Goal: Task Accomplishment & Management: Use online tool/utility

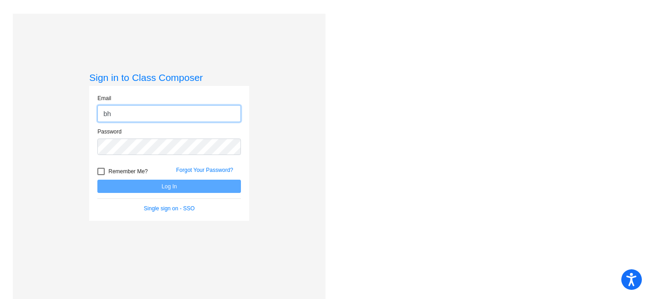
type input "[EMAIL_ADDRESS][DOMAIN_NAME]"
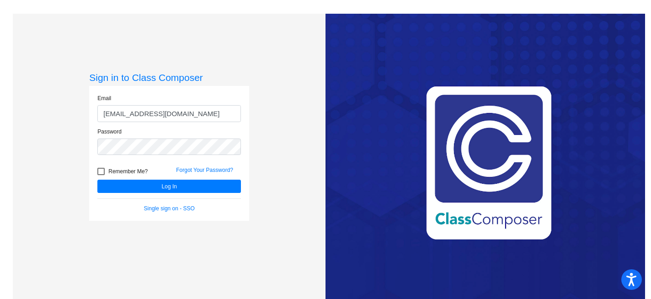
click at [101, 169] on div at bounding box center [100, 171] width 7 height 7
click at [101, 175] on input "Remember Me?" at bounding box center [101, 175] width 0 height 0
checkbox input "true"
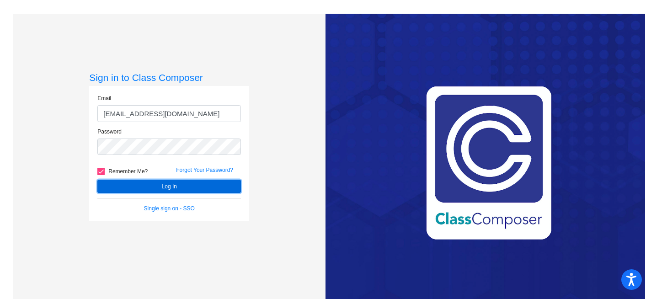
click at [153, 186] on button "Log In" at bounding box center [169, 186] width 144 height 13
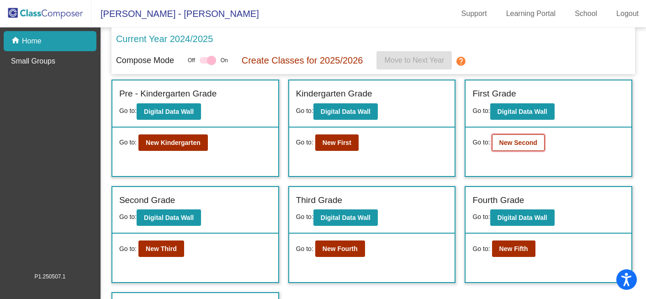
click at [507, 145] on b "New Second" at bounding box center [519, 142] width 38 height 7
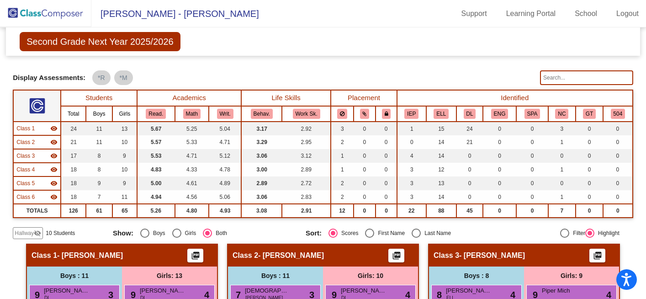
click at [34, 234] on mat-icon "visibility_off" at bounding box center [37, 233] width 7 height 7
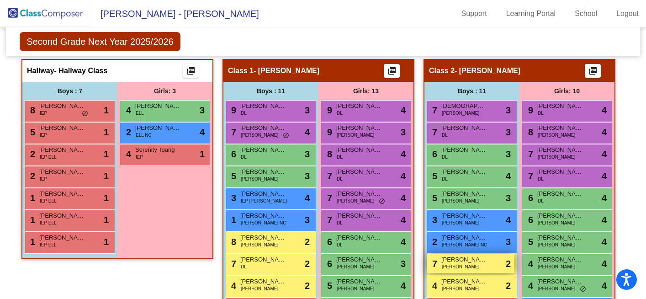
scroll to position [184, 0]
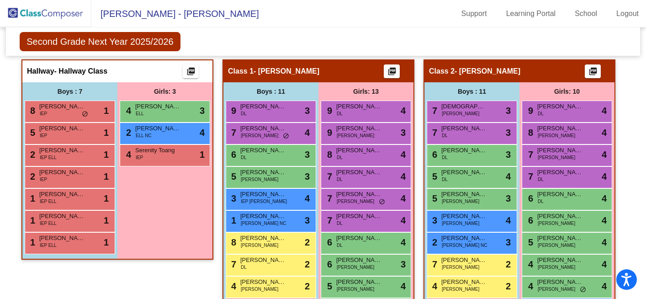
click at [68, 14] on img at bounding box center [45, 13] width 91 height 27
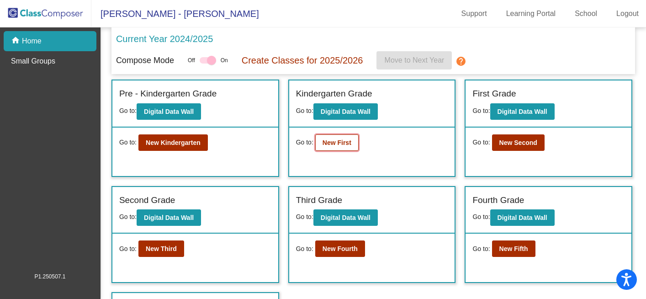
click at [335, 145] on b "New First" at bounding box center [337, 142] width 29 height 7
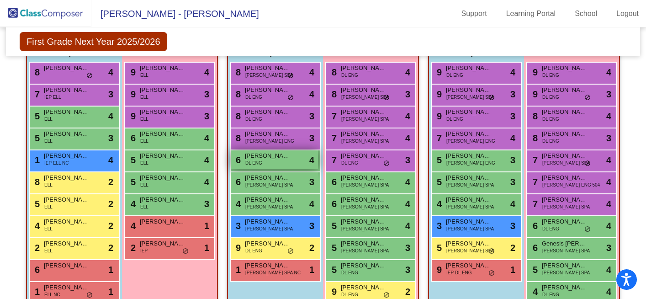
scroll to position [542, 0]
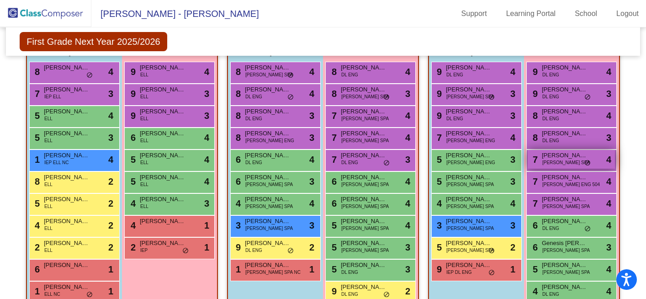
click at [577, 163] on div "7 Aitana Fernandez ELL DL SPA lock do_not_disturb_alt 4" at bounding box center [571, 159] width 87 height 19
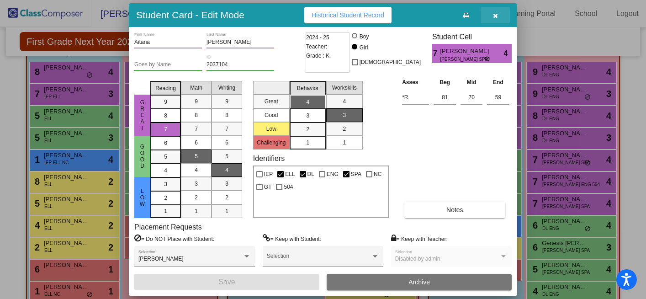
click at [495, 17] on icon "button" at bounding box center [495, 15] width 5 height 6
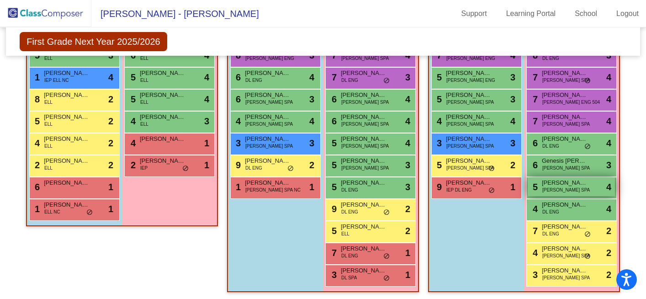
scroll to position [626, 0]
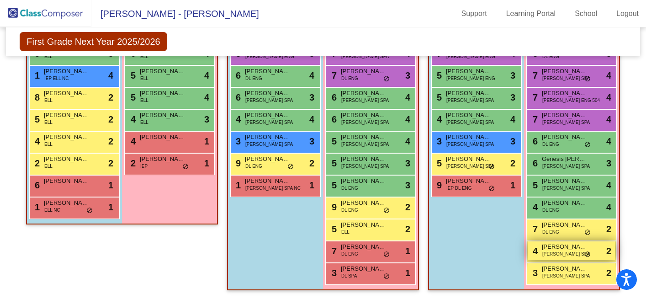
click at [567, 254] on div "4 Aylin Martinez ELL DL SPA lock do_not_disturb_alt 2" at bounding box center [571, 250] width 87 height 19
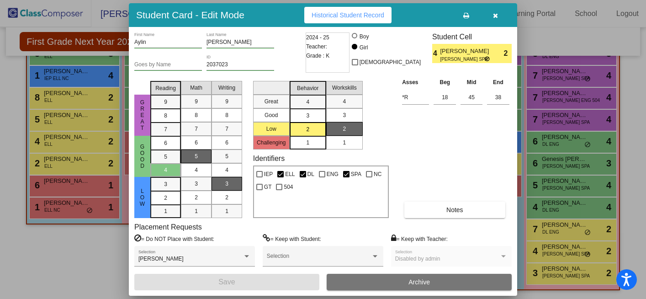
click at [497, 16] on icon "button" at bounding box center [495, 15] width 5 height 6
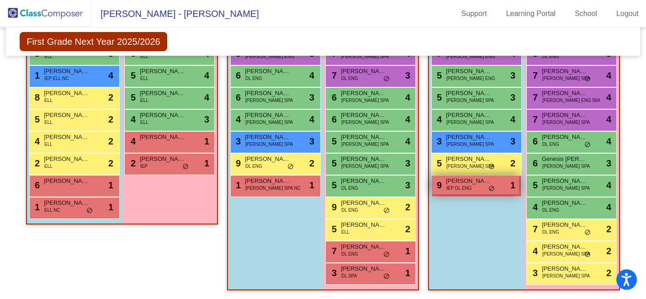
click at [483, 187] on div "9 Tripp Totten IEP DL ENG lock do_not_disturb_alt 1" at bounding box center [475, 185] width 87 height 19
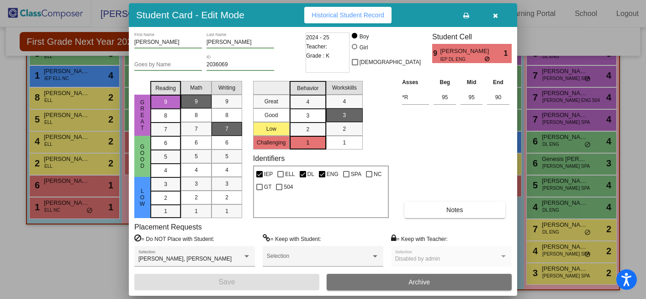
scroll to position [0, 0]
click at [497, 15] on icon "button" at bounding box center [495, 15] width 5 height 6
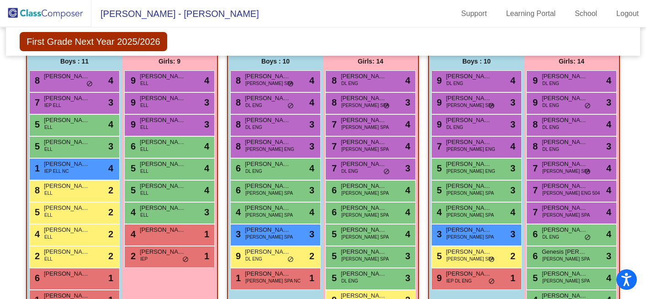
scroll to position [521, 0]
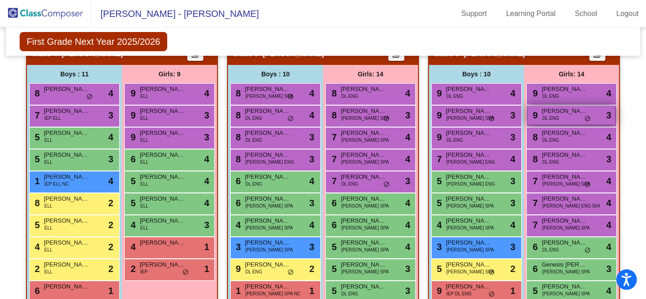
click at [572, 112] on span "[PERSON_NAME]" at bounding box center [565, 111] width 46 height 9
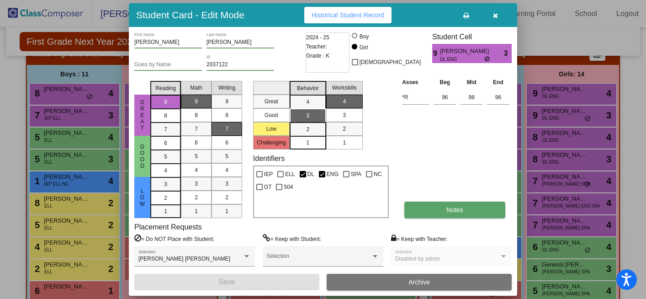
click at [445, 210] on button "Notes" at bounding box center [455, 210] width 101 height 16
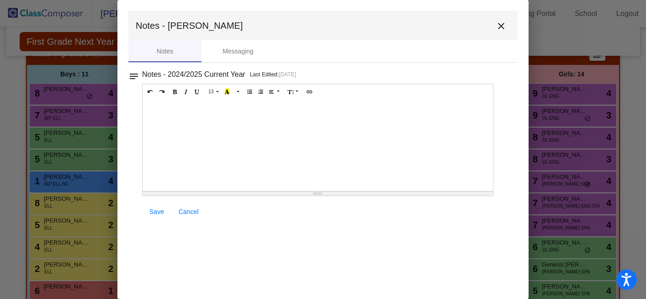
click at [504, 27] on mat-icon "close" at bounding box center [501, 26] width 11 height 11
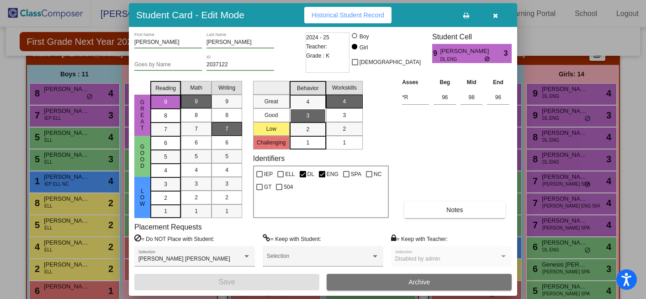
click at [497, 15] on icon "button" at bounding box center [495, 15] width 5 height 6
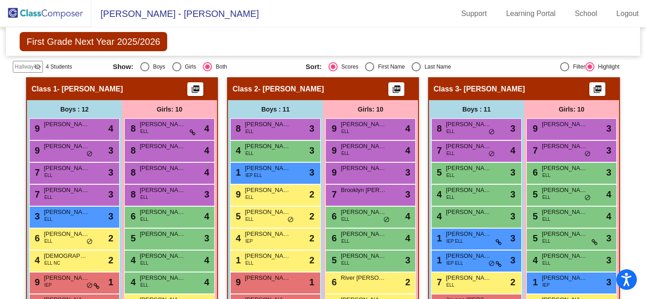
scroll to position [0, 0]
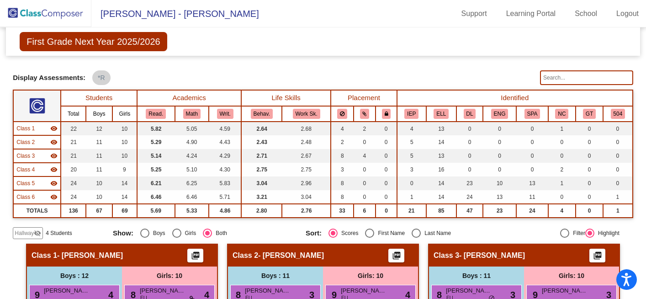
click at [62, 13] on img at bounding box center [45, 13] width 91 height 27
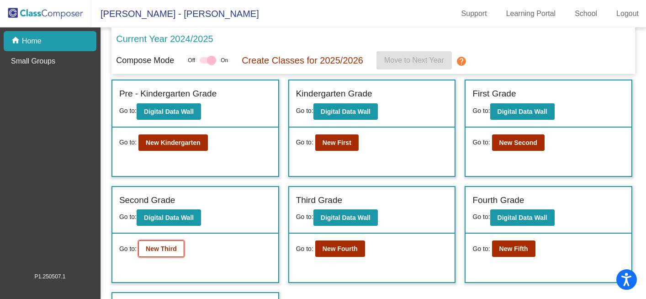
click at [169, 248] on b "New Third" at bounding box center [161, 248] width 31 height 7
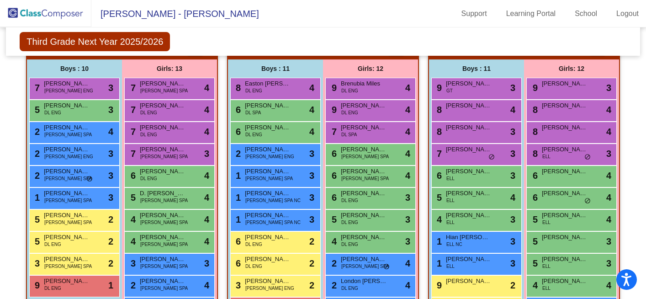
scroll to position [208, 0]
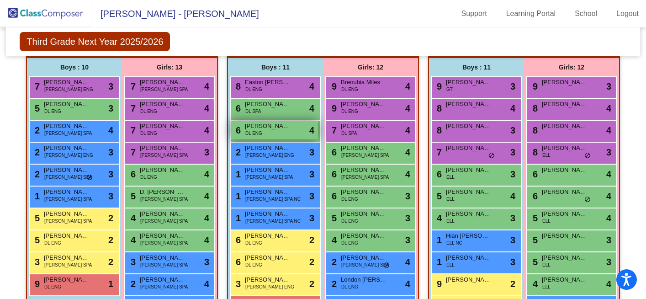
click at [270, 132] on div "6 Conner Hansman DL ENG lock do_not_disturb_alt 4" at bounding box center [274, 130] width 87 height 19
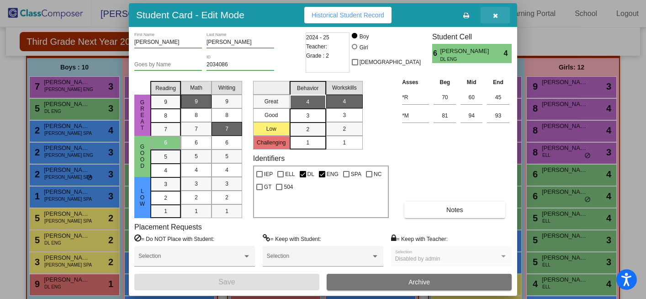
click at [497, 15] on icon "button" at bounding box center [495, 15] width 5 height 6
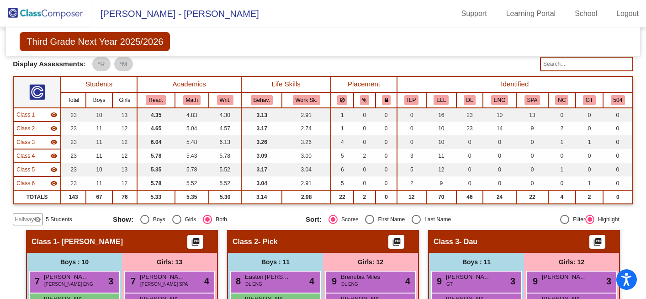
scroll to position [0, 0]
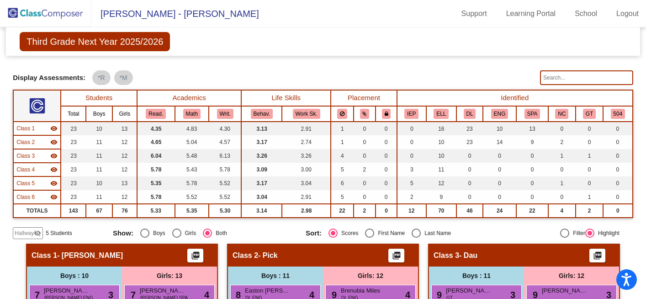
click at [58, 10] on img at bounding box center [45, 13] width 91 height 27
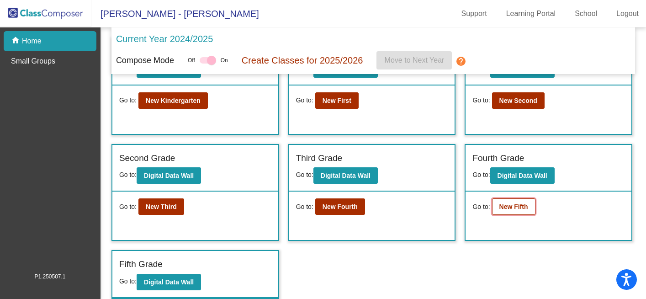
click at [512, 208] on b "New Fifth" at bounding box center [514, 206] width 29 height 7
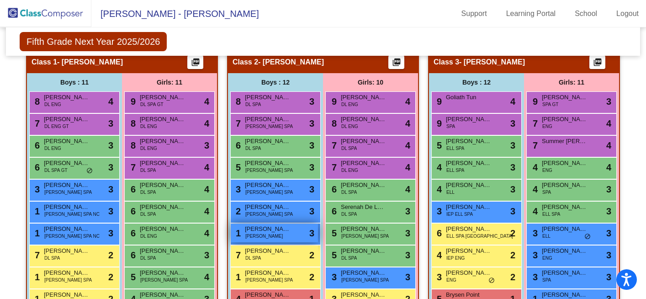
scroll to position [195, 0]
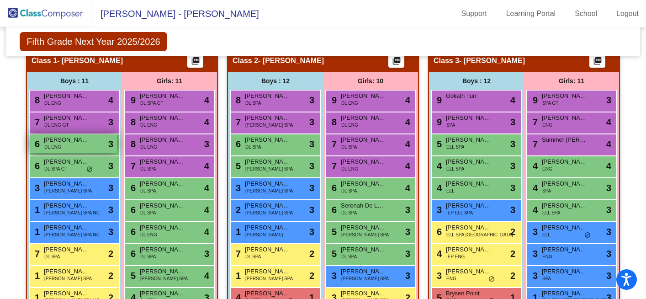
click at [83, 146] on div "6 Hunter Hansman DL ENG lock do_not_disturb_alt 3" at bounding box center [73, 143] width 87 height 19
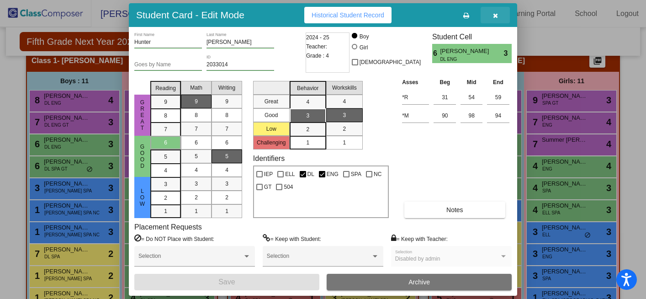
click at [496, 15] on icon "button" at bounding box center [495, 15] width 5 height 6
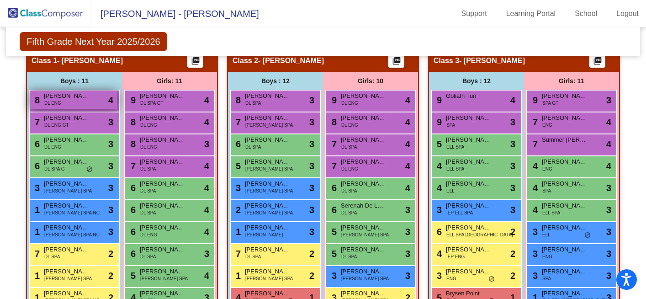
click at [81, 102] on div "8 Brennan Lambert DL ENG lock do_not_disturb_alt 4" at bounding box center [73, 100] width 87 height 19
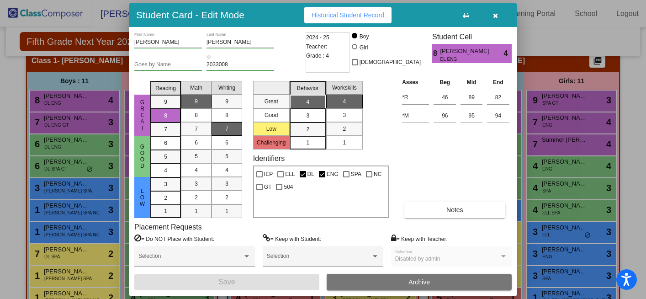
click at [495, 16] on icon "button" at bounding box center [495, 15] width 5 height 6
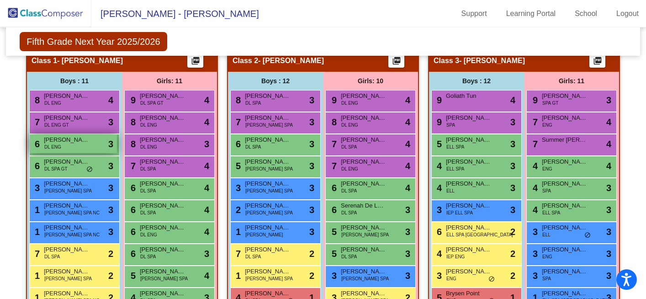
click at [80, 139] on span "Hunter Hansman" at bounding box center [67, 139] width 46 height 9
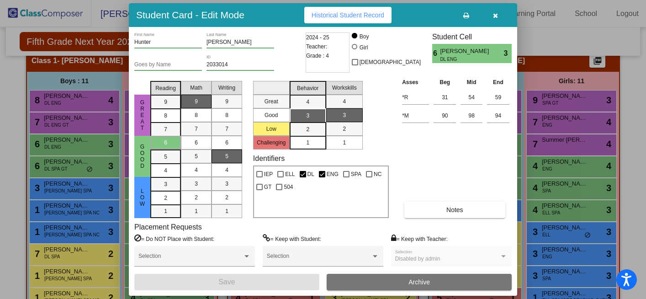
click at [497, 16] on icon "button" at bounding box center [495, 15] width 5 height 6
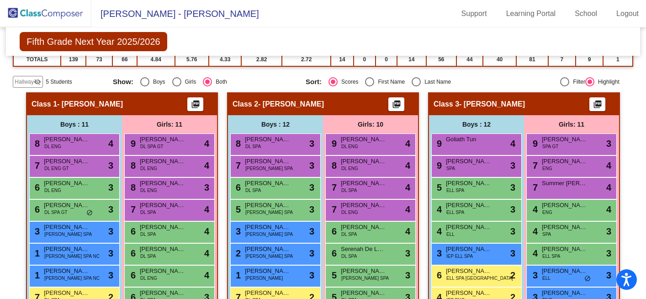
scroll to position [0, 0]
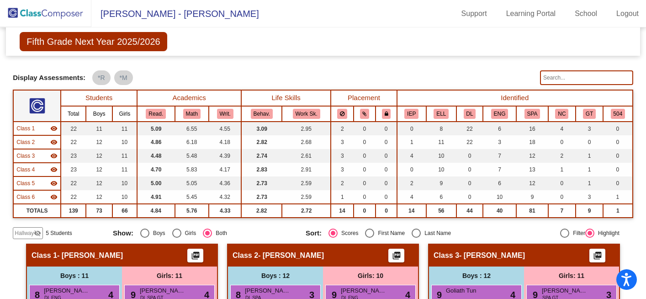
click at [50, 12] on img at bounding box center [45, 13] width 91 height 27
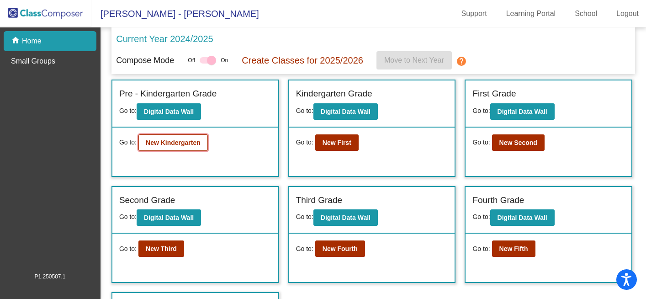
click at [161, 140] on b "New Kindergarten" at bounding box center [173, 142] width 55 height 7
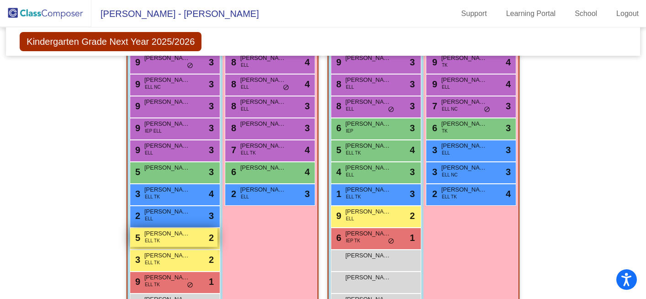
scroll to position [863, 0]
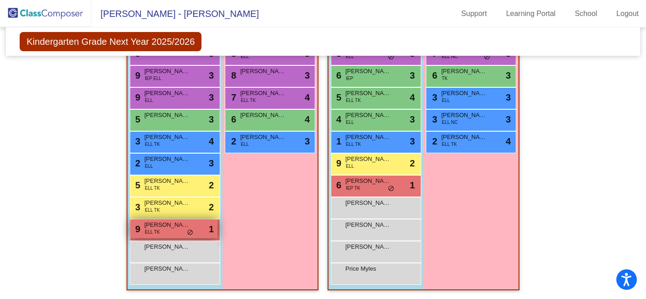
click at [166, 229] on div "9 Christopher Villafranco ELL TK lock do_not_disturb_alt 1" at bounding box center [173, 228] width 87 height 19
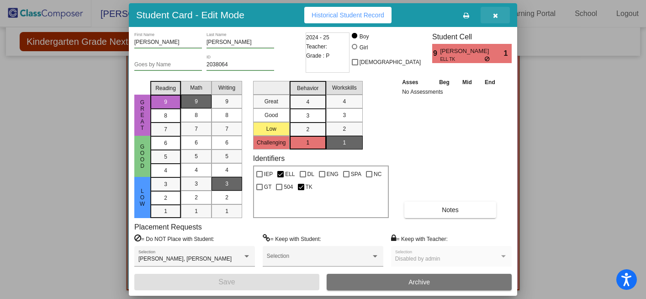
click at [497, 17] on icon "button" at bounding box center [495, 15] width 5 height 6
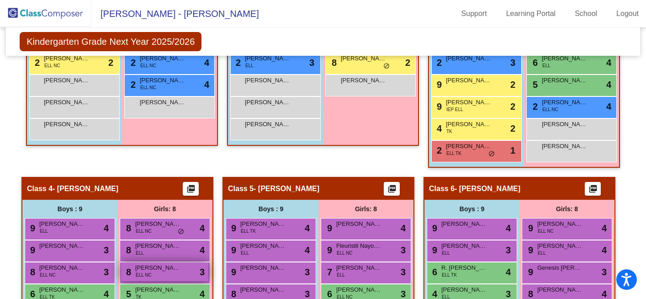
scroll to position [341, 0]
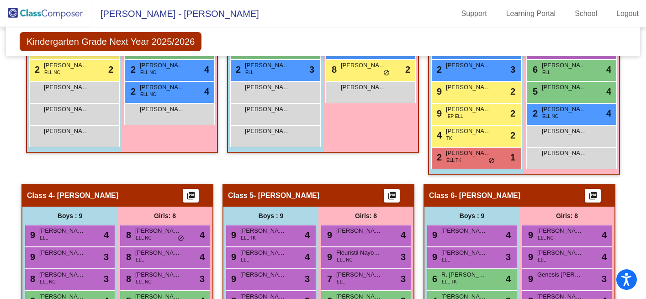
click at [59, 9] on img at bounding box center [45, 13] width 91 height 27
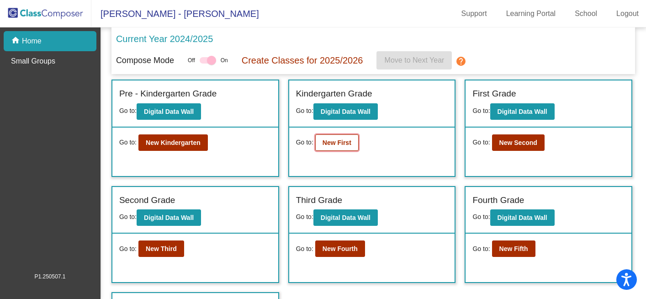
click at [333, 142] on b "New First" at bounding box center [337, 142] width 29 height 7
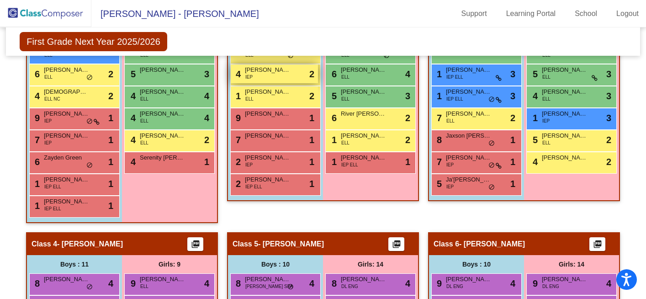
scroll to position [331, 0]
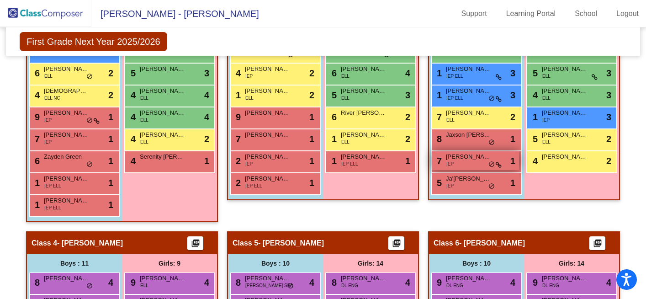
click at [461, 166] on div "7 Aiden Vonnahme IEP lock do_not_disturb_alt 1" at bounding box center [475, 160] width 87 height 19
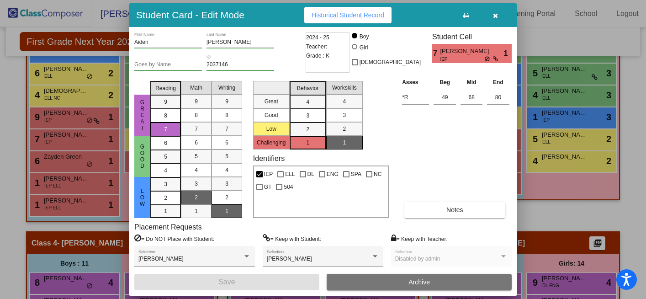
click at [495, 16] on icon "button" at bounding box center [495, 15] width 5 height 6
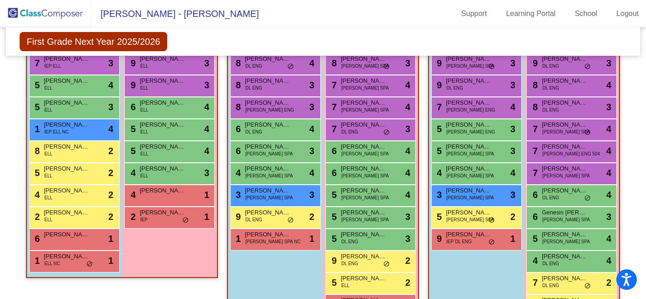
scroll to position [626, 0]
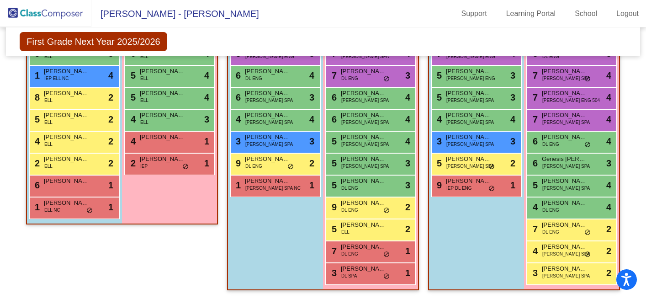
click at [59, 15] on img at bounding box center [45, 13] width 91 height 27
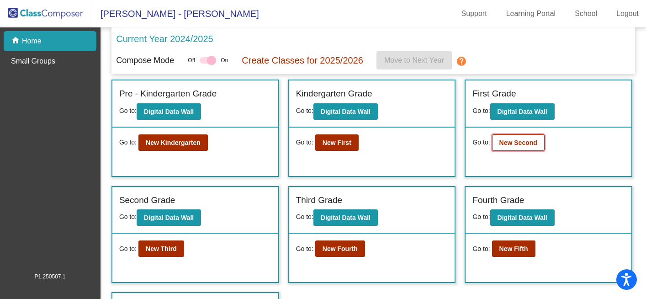
click at [514, 143] on b "New Second" at bounding box center [519, 142] width 38 height 7
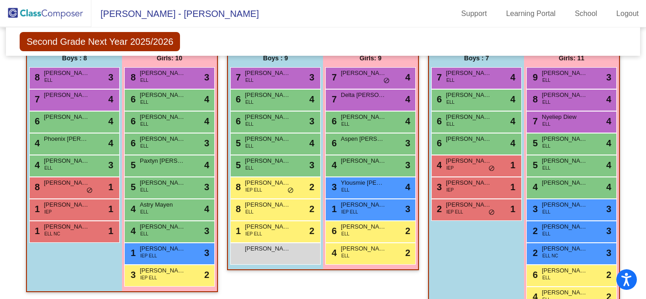
scroll to position [560, 0]
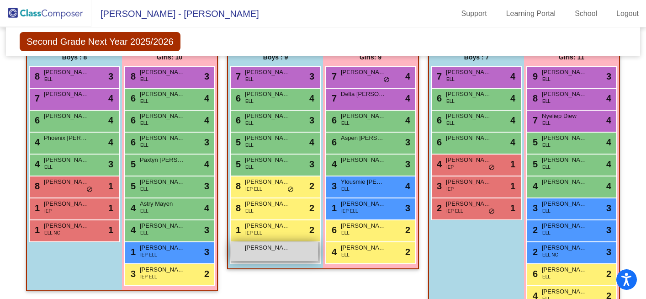
click at [263, 254] on div "Jeremy Quintanilla lock do_not_disturb_alt" at bounding box center [274, 251] width 87 height 19
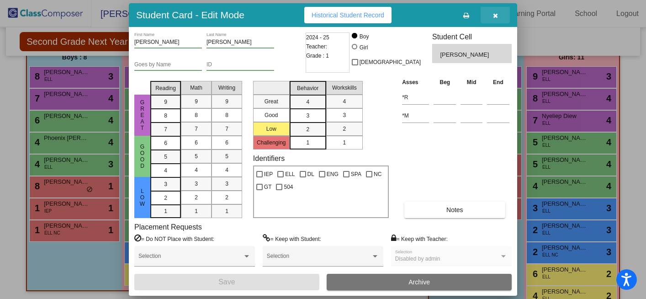
click at [497, 17] on icon "button" at bounding box center [495, 15] width 5 height 6
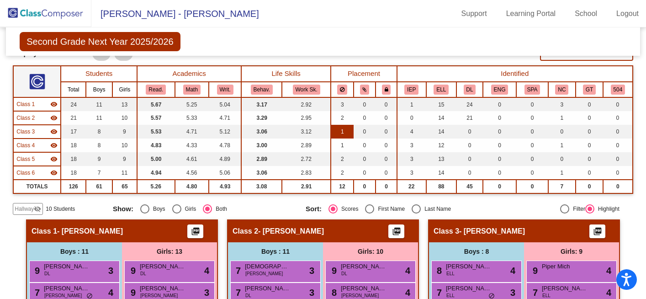
scroll to position [0, 0]
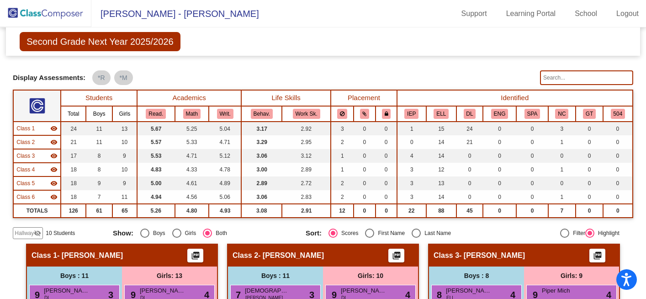
click at [52, 15] on img at bounding box center [45, 13] width 91 height 27
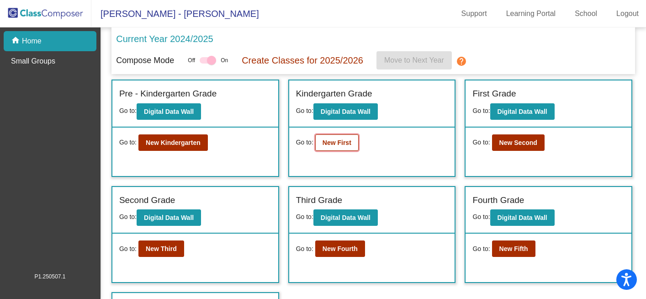
click at [336, 145] on b "New First" at bounding box center [337, 142] width 29 height 7
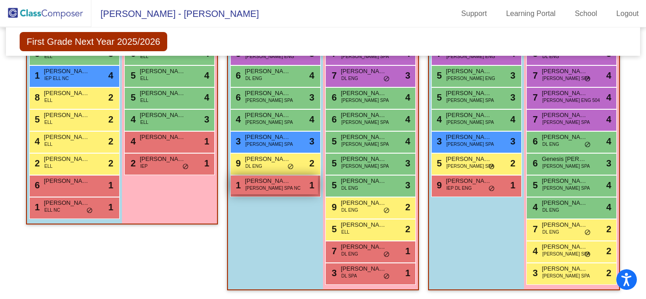
click at [261, 187] on span "[PERSON_NAME] SPA NC" at bounding box center [273, 188] width 55 height 7
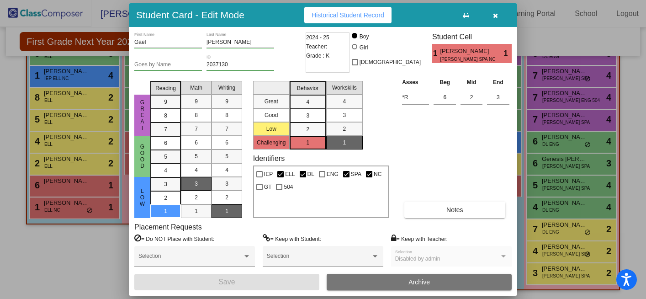
click at [493, 17] on icon "button" at bounding box center [495, 15] width 5 height 6
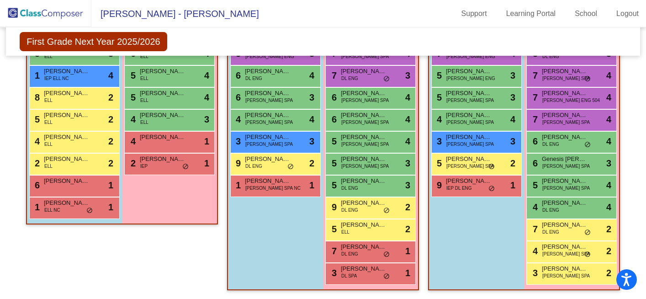
click at [67, 9] on img at bounding box center [45, 13] width 91 height 27
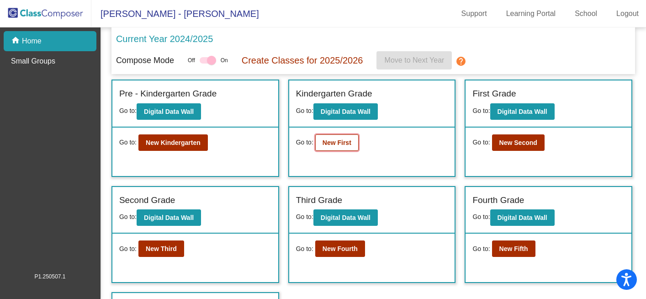
click at [338, 146] on b "New First" at bounding box center [337, 142] width 29 height 7
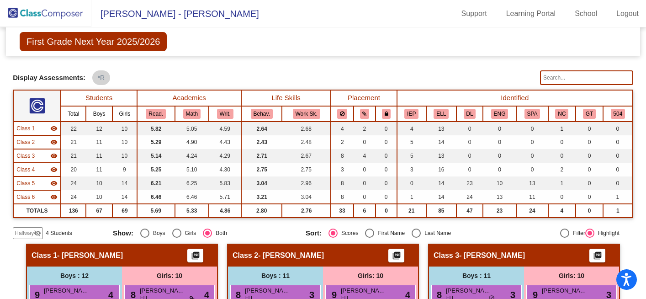
click at [25, 234] on span "Hallway" at bounding box center [24, 233] width 19 height 8
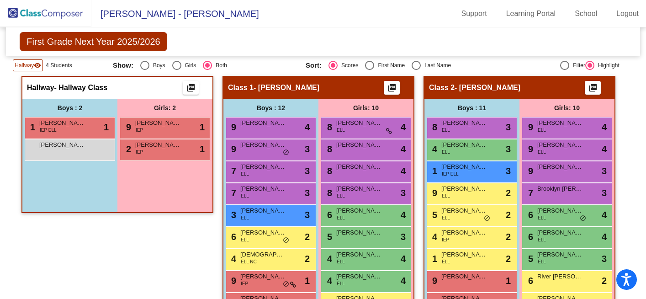
scroll to position [170, 0]
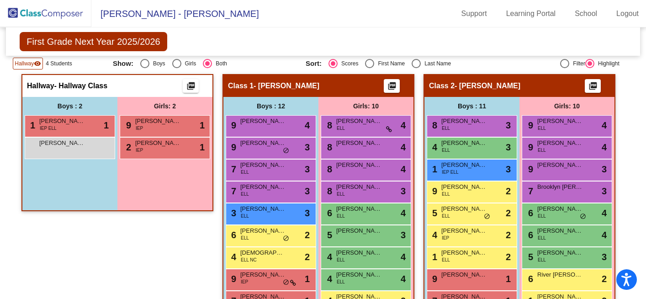
click at [37, 9] on img at bounding box center [45, 13] width 91 height 27
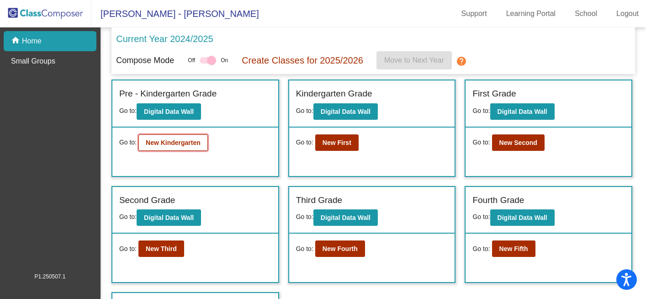
click at [168, 148] on button "New Kindergarten" at bounding box center [173, 142] width 69 height 16
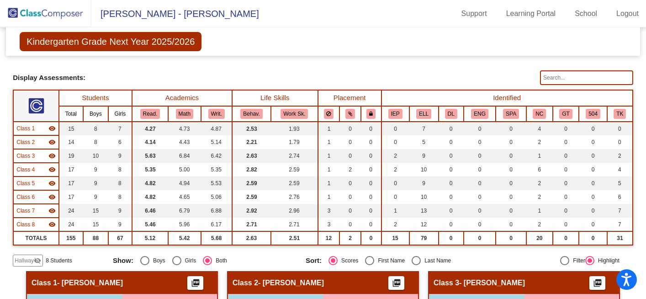
click at [55, 13] on img at bounding box center [45, 13] width 91 height 27
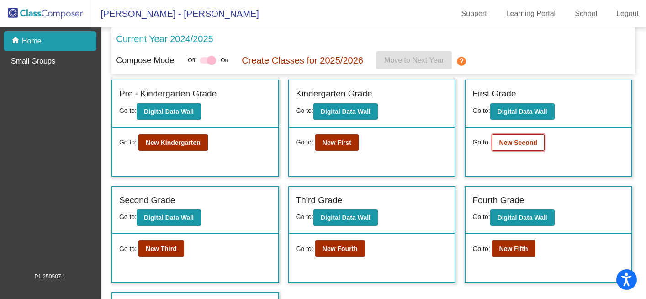
click at [523, 143] on b "New Second" at bounding box center [519, 142] width 38 height 7
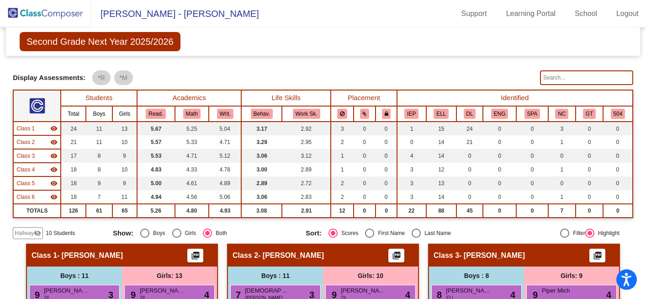
click at [54, 12] on img at bounding box center [45, 13] width 91 height 27
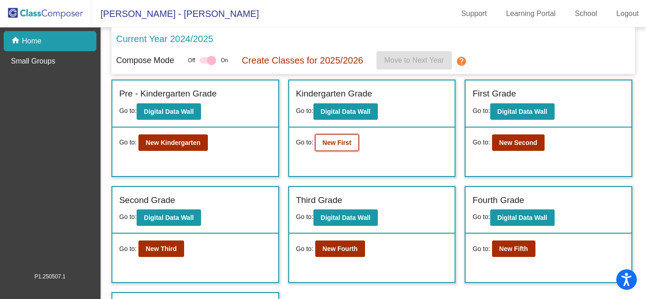
click at [345, 145] on b "New First" at bounding box center [337, 142] width 29 height 7
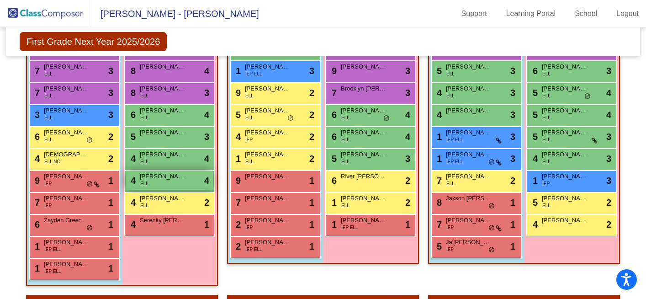
scroll to position [273, 0]
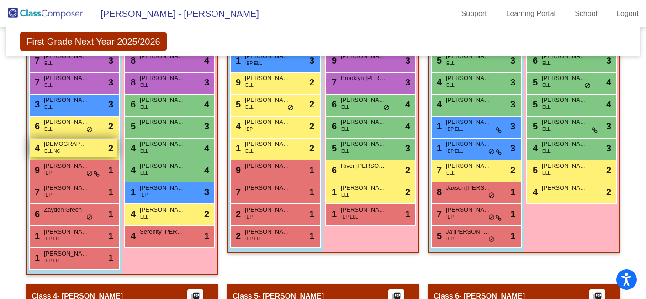
scroll to position [283, 0]
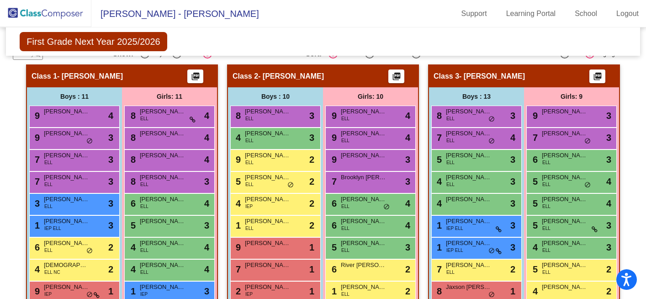
scroll to position [180, 0]
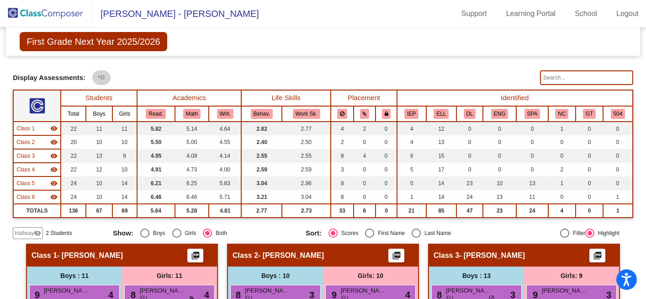
click at [33, 231] on span "Hallway" at bounding box center [24, 233] width 19 height 8
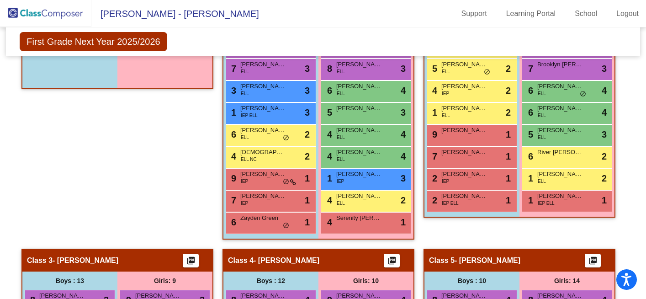
scroll to position [293, 0]
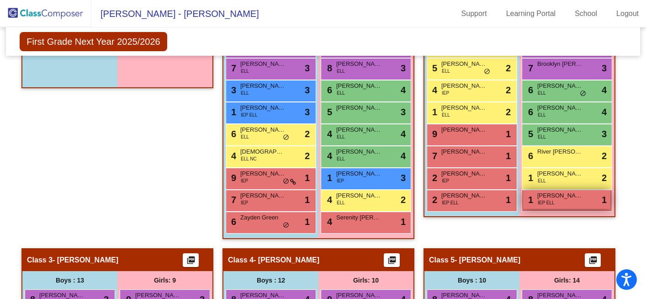
click at [573, 202] on div "1 Guzman Karely IEP ELL lock do_not_disturb_alt 1" at bounding box center [566, 199] width 87 height 19
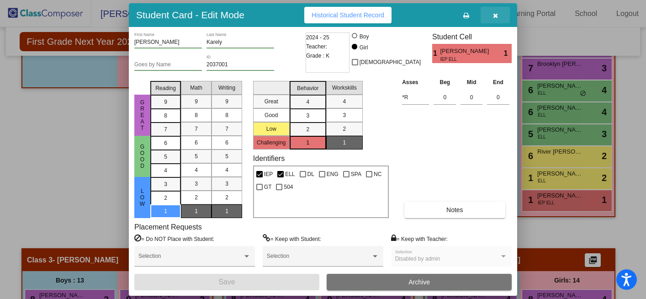
click at [495, 16] on icon "button" at bounding box center [495, 15] width 5 height 6
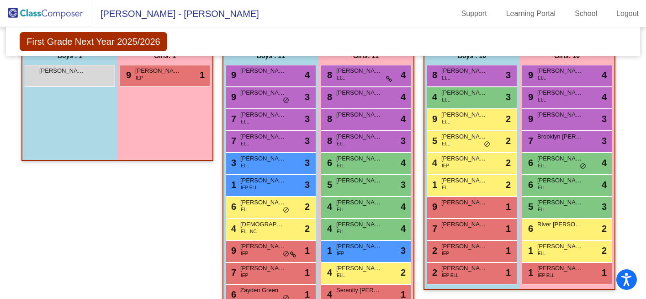
scroll to position [0, 0]
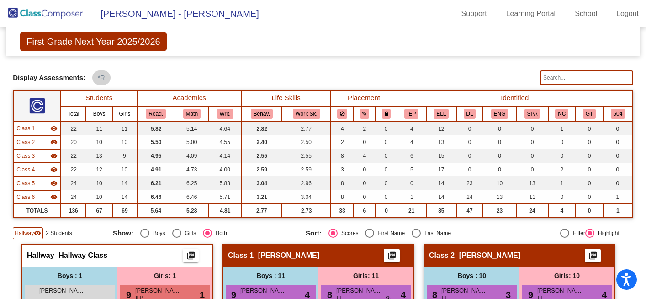
click at [42, 13] on img at bounding box center [45, 13] width 91 height 27
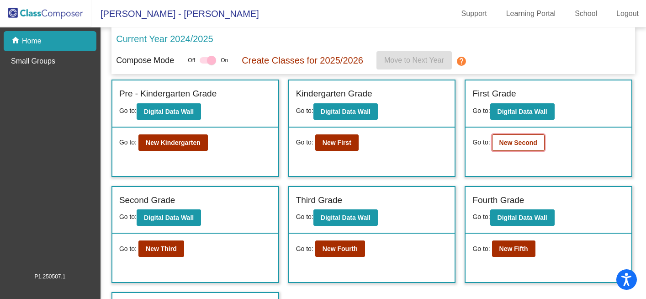
click at [526, 145] on b "New Second" at bounding box center [519, 142] width 38 height 7
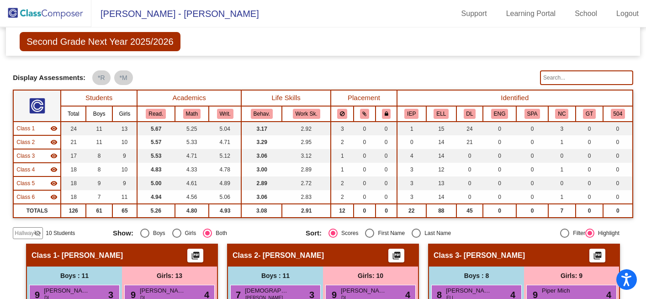
click at [57, 14] on img at bounding box center [45, 13] width 91 height 27
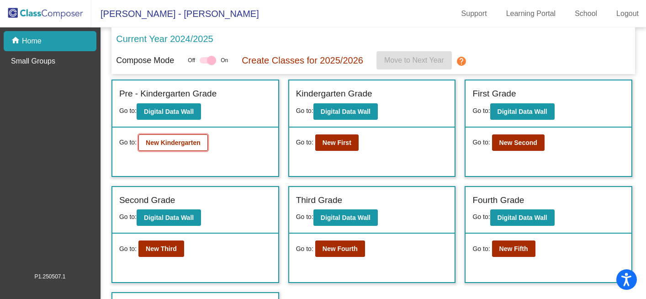
click at [186, 146] on b "New Kindergarten" at bounding box center [173, 142] width 55 height 7
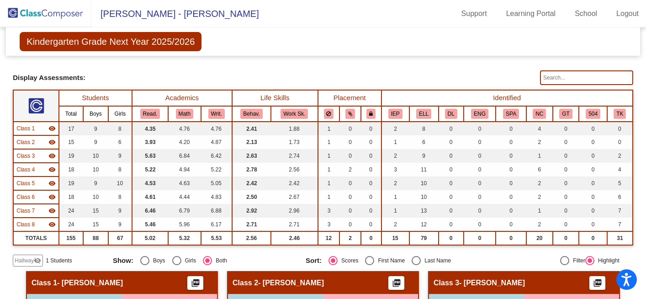
click at [27, 260] on span "Hallway" at bounding box center [24, 260] width 19 height 8
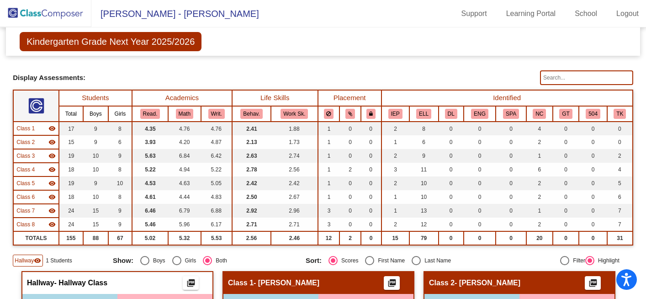
click at [41, 14] on img at bounding box center [45, 13] width 91 height 27
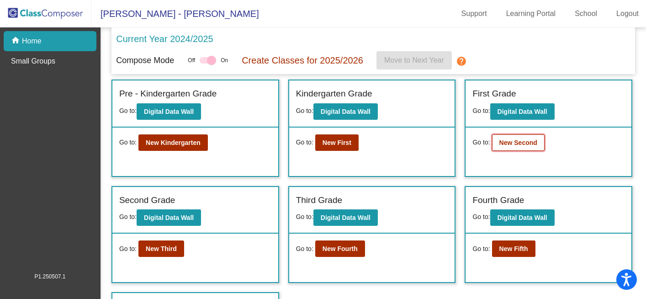
click at [516, 138] on button "New Second" at bounding box center [518, 142] width 53 height 16
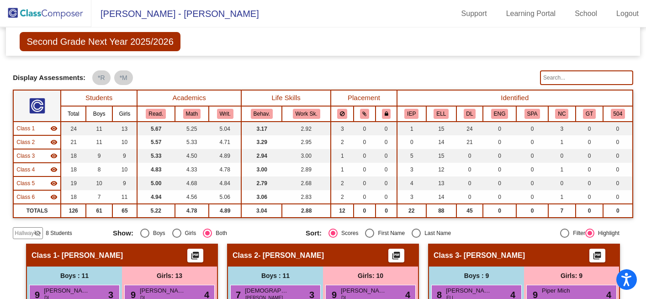
click at [27, 235] on span "Hallway" at bounding box center [24, 233] width 19 height 8
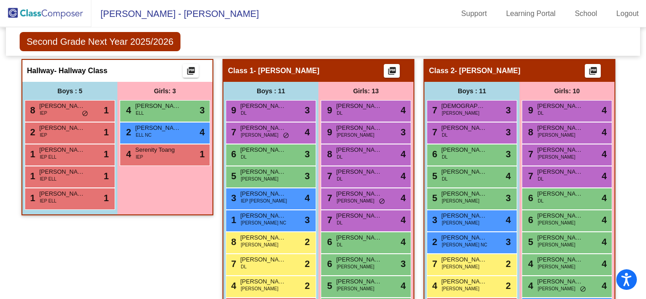
scroll to position [179, 0]
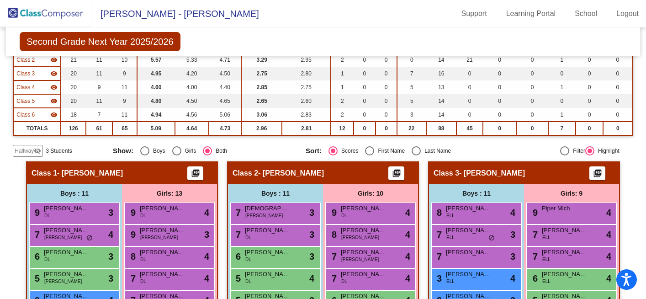
scroll to position [85, 0]
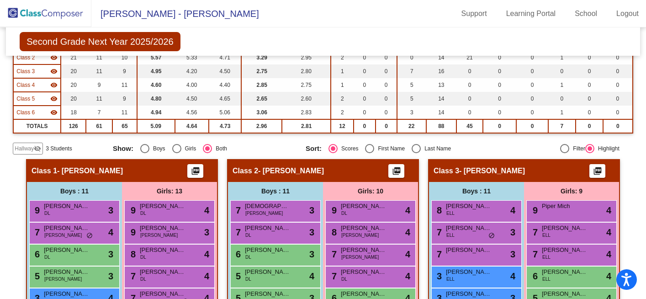
click at [20, 147] on span "Hallway" at bounding box center [24, 148] width 19 height 8
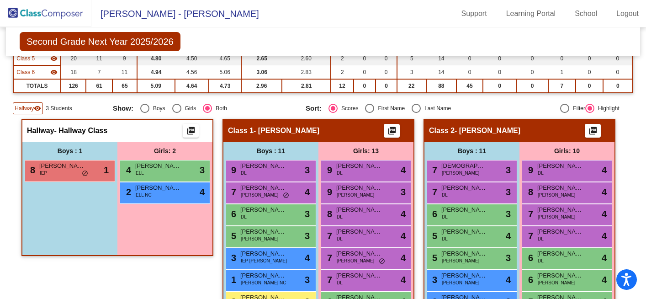
scroll to position [124, 0]
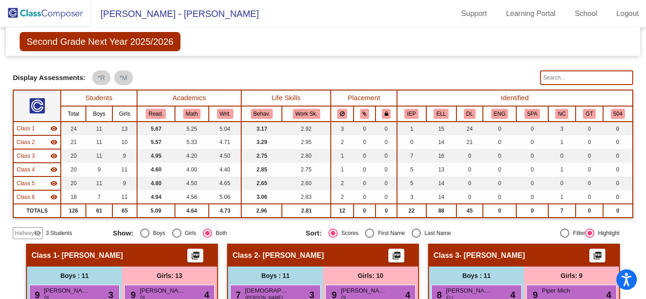
click at [171, 45] on span "Second Grade Next Year 2025/2026" at bounding box center [100, 41] width 160 height 19
click at [86, 16] on img at bounding box center [45, 13] width 91 height 27
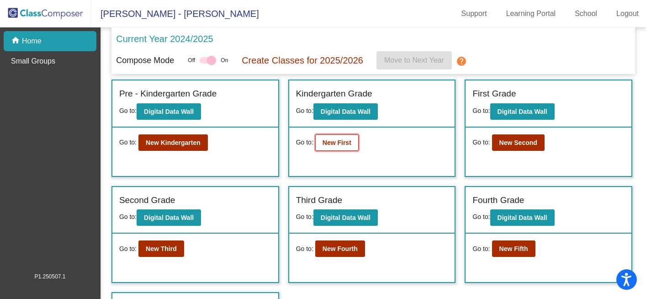
click at [344, 147] on button "New First" at bounding box center [336, 142] width 43 height 16
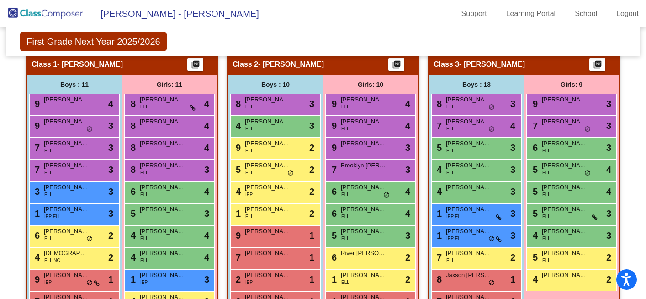
scroll to position [188, 0]
